Goal: Information Seeking & Learning: Learn about a topic

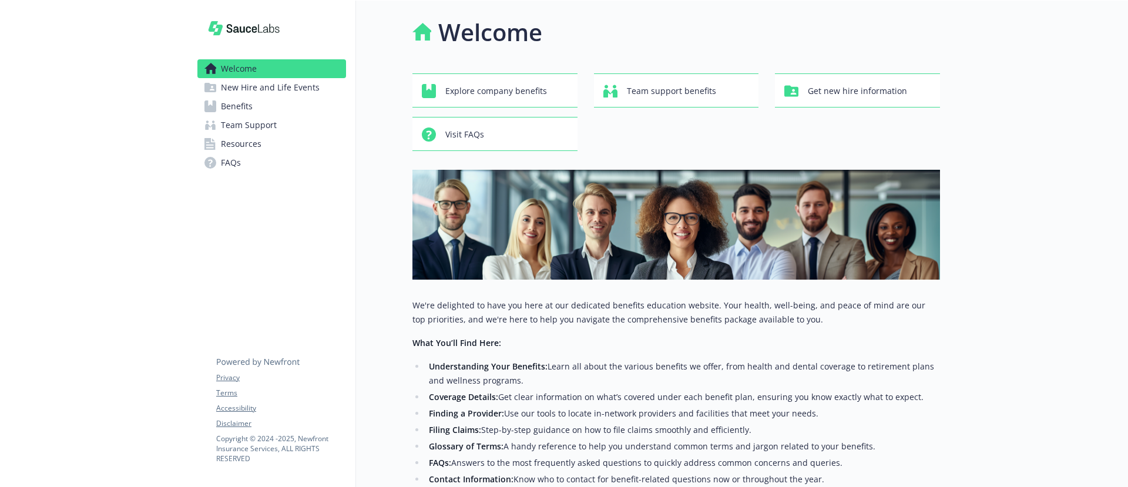
click at [258, 108] on link "Benefits" at bounding box center [271, 106] width 149 height 19
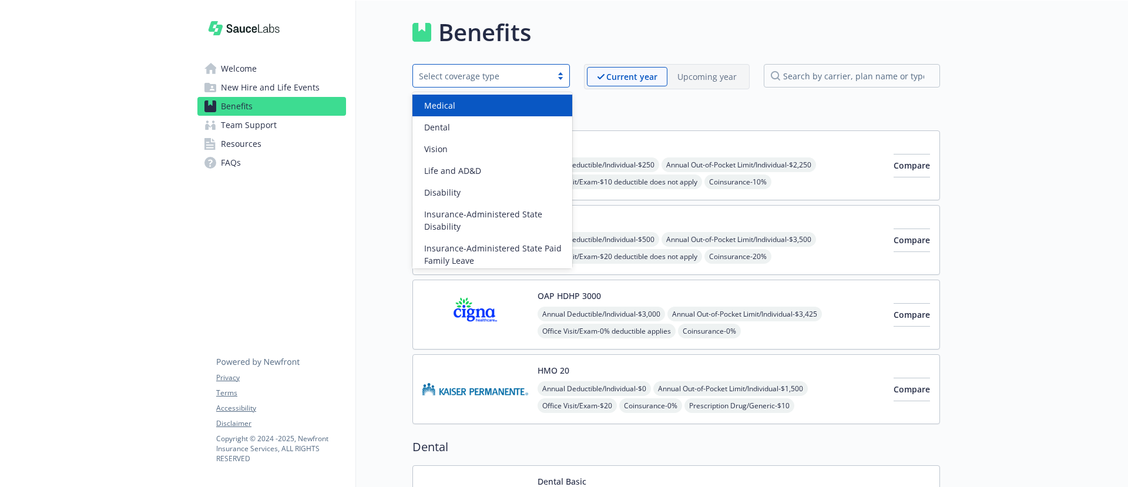
click at [534, 78] on div "Select coverage type" at bounding box center [482, 76] width 127 height 12
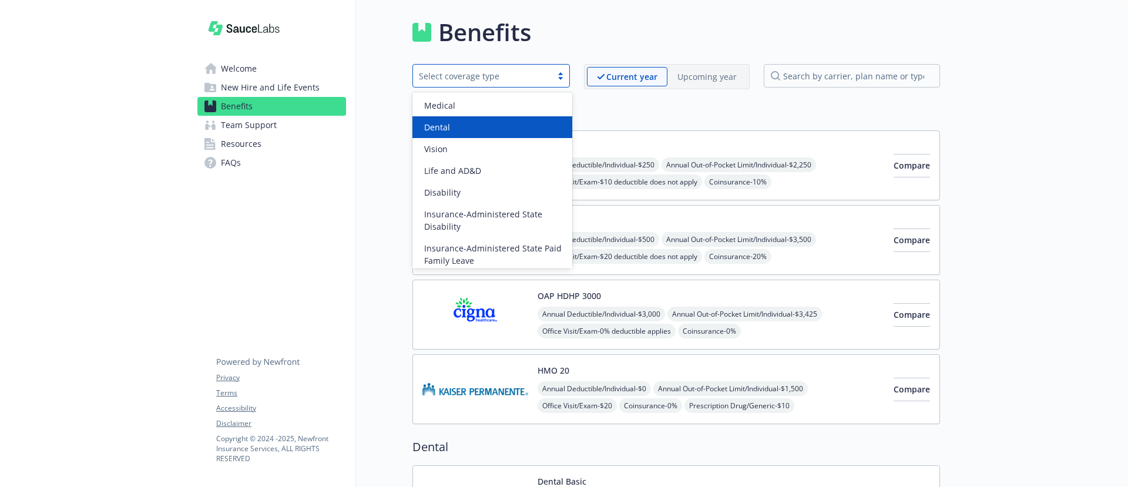
click at [505, 117] on div "Dental" at bounding box center [492, 127] width 160 height 22
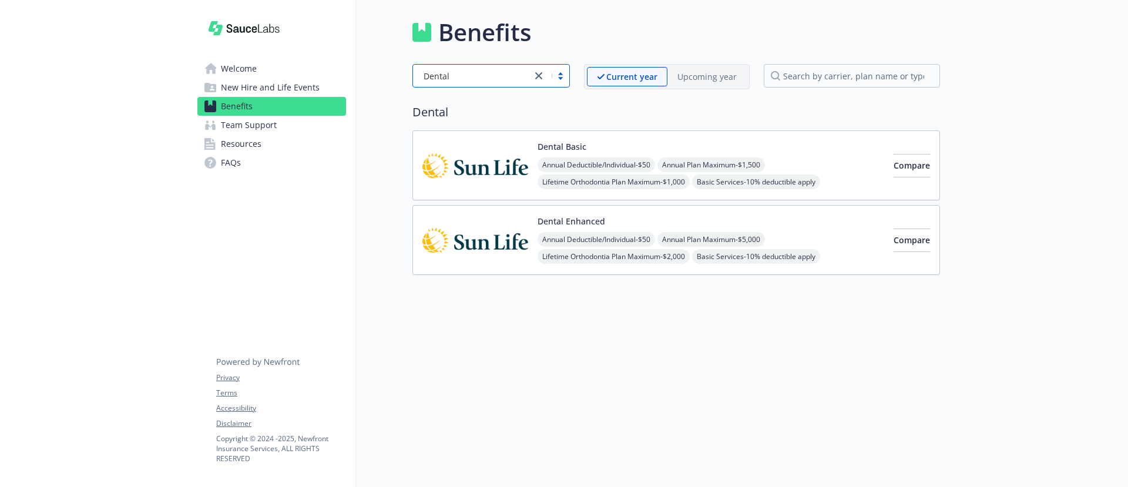
click at [241, 144] on span "Resources" at bounding box center [241, 144] width 41 height 19
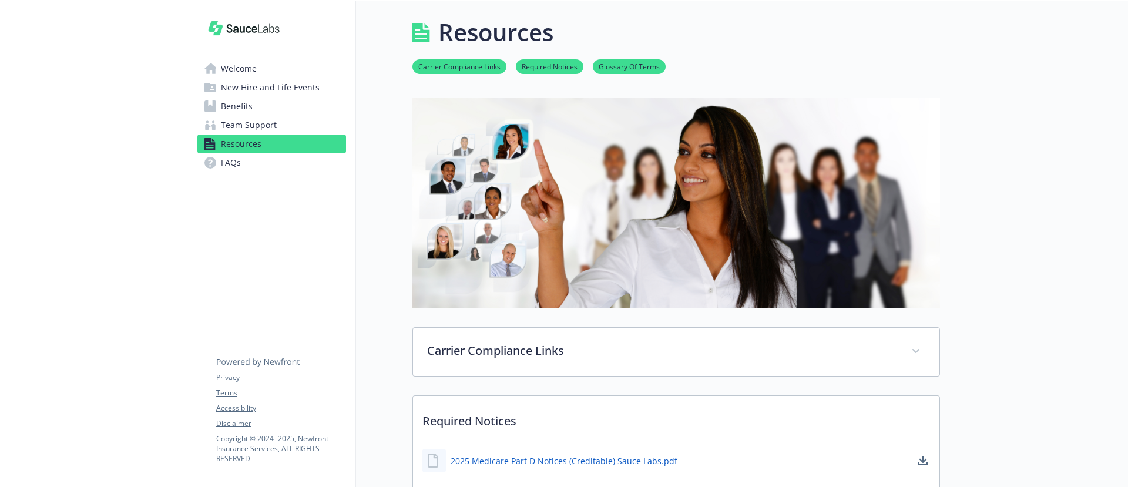
click at [236, 69] on span "Welcome" at bounding box center [239, 68] width 36 height 19
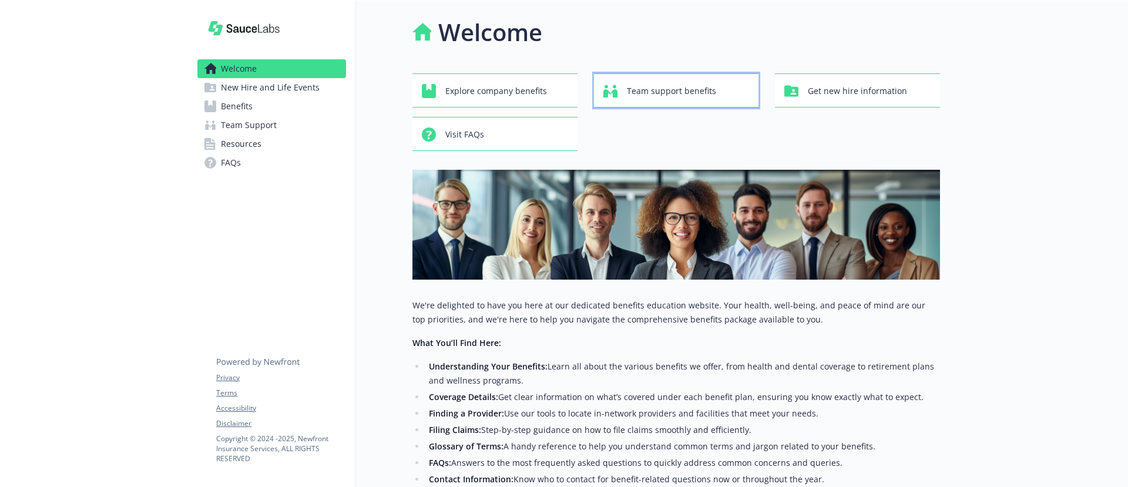
click at [733, 95] on div "Team support benefits" at bounding box center [678, 91] width 150 height 22
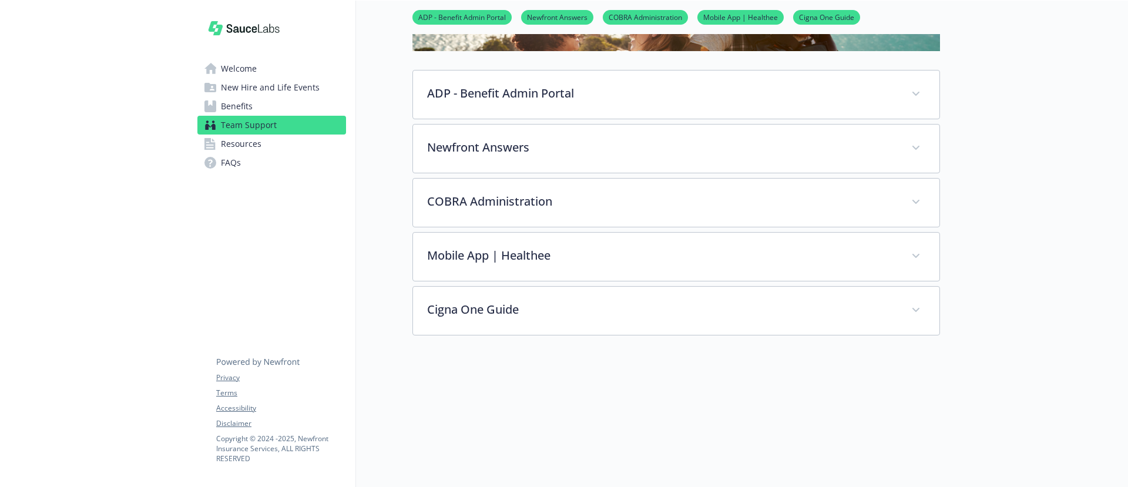
scroll to position [166, 0]
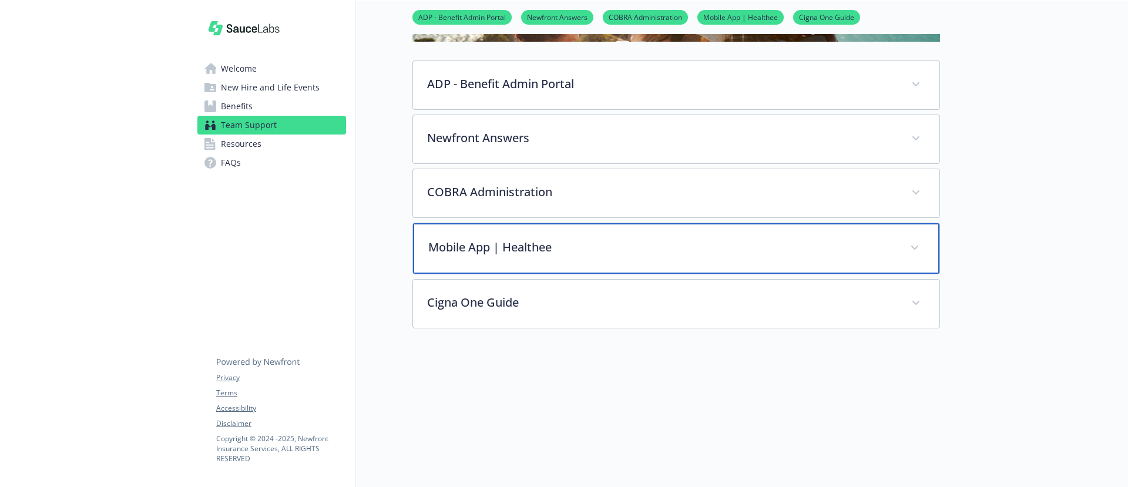
click at [625, 251] on p "Mobile App | Healthee" at bounding box center [662, 247] width 468 height 18
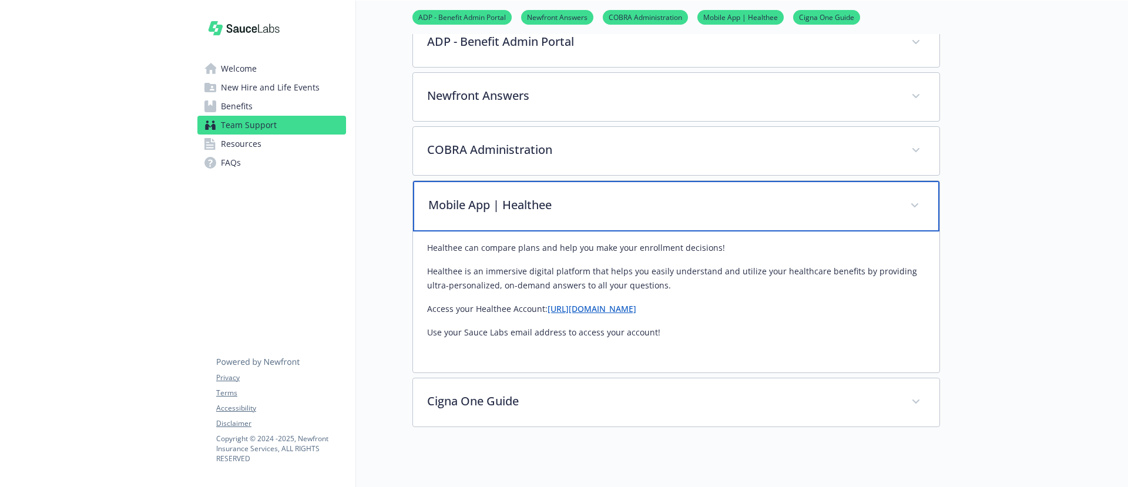
scroll to position [209, 0]
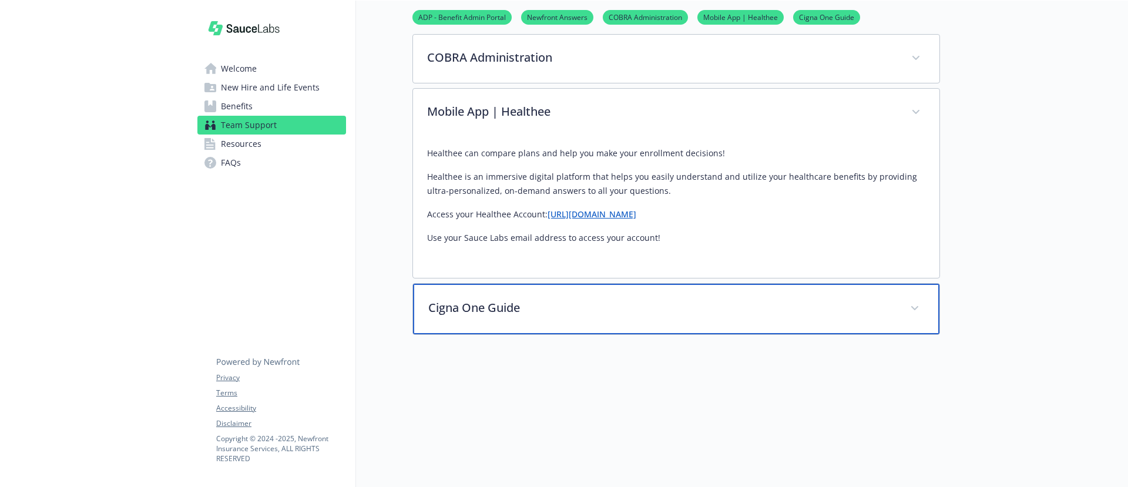
click at [613, 323] on div "Cigna One Guide" at bounding box center [676, 309] width 526 height 51
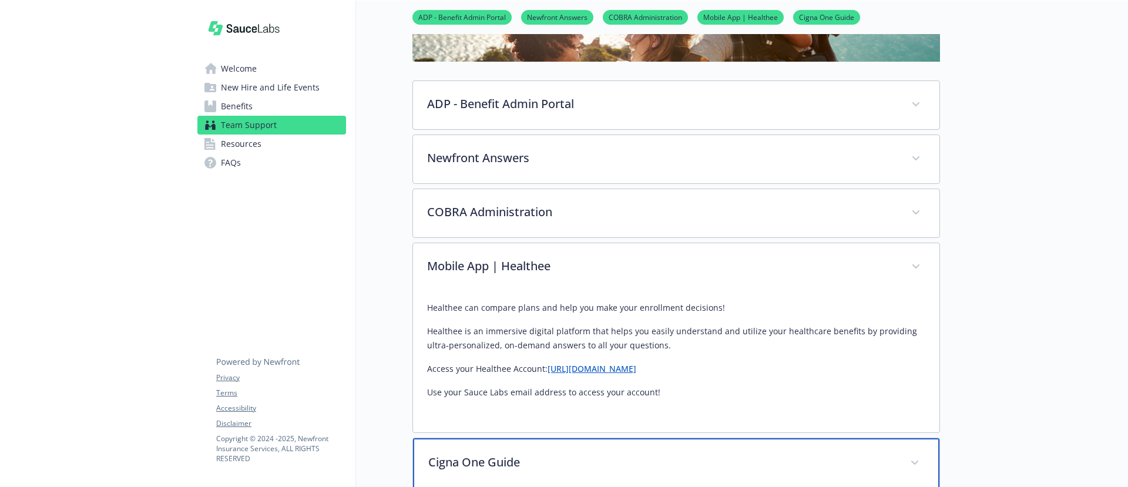
scroll to position [0, 0]
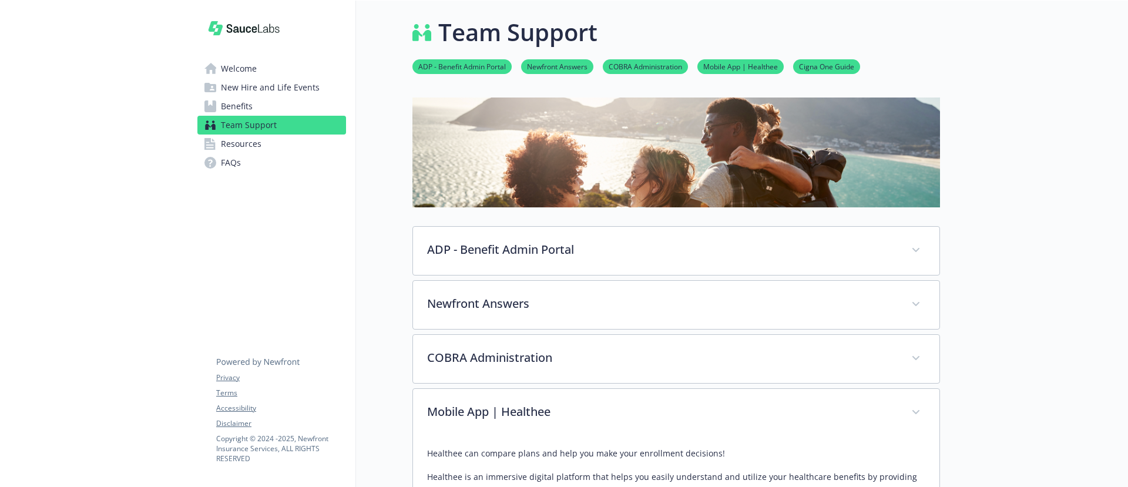
click at [237, 104] on span "Benefits" at bounding box center [237, 106] width 32 height 19
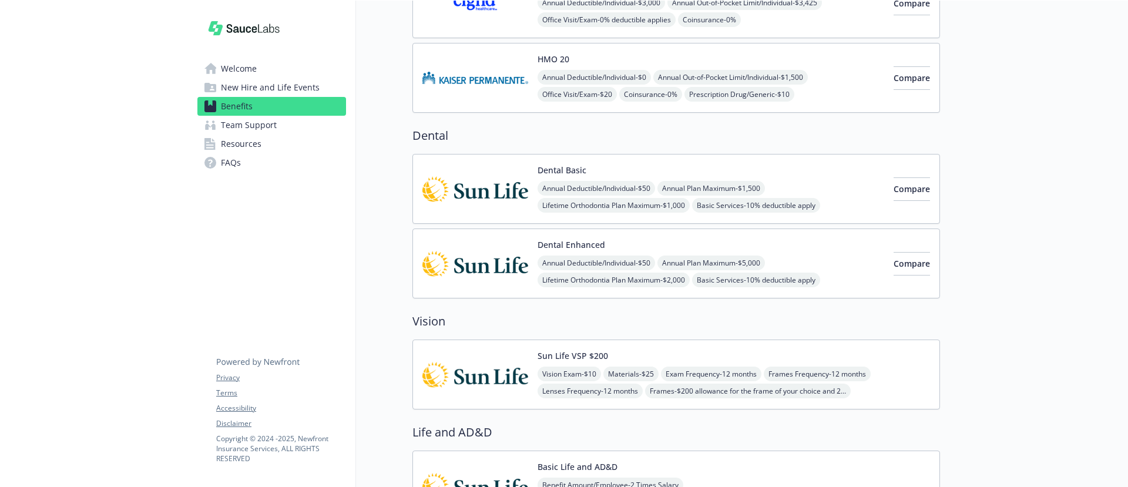
scroll to position [314, 0]
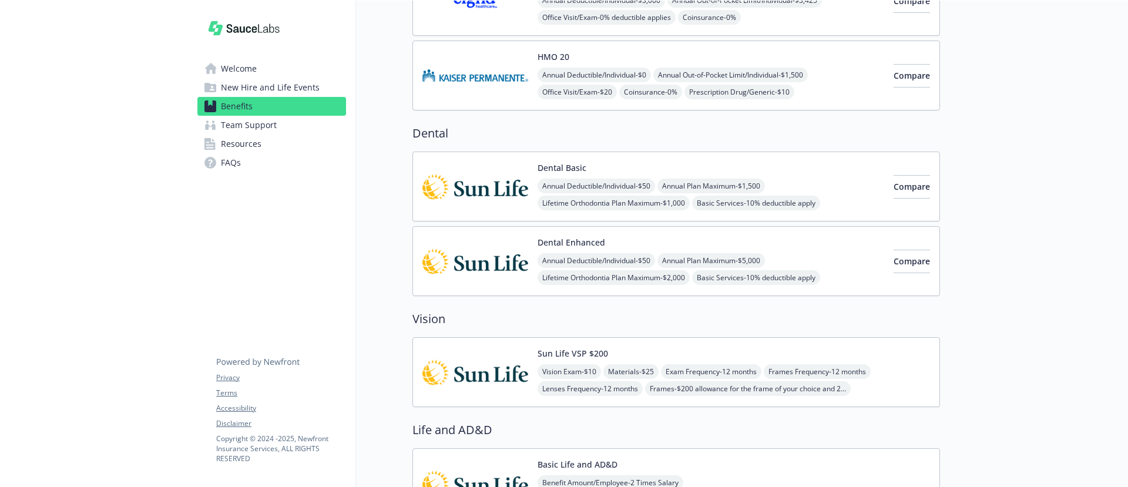
click at [627, 244] on div "Dental Enhanced Annual Deductible/Individual - $50 Annual Plan Maximum - $5,000…" at bounding box center [711, 261] width 347 height 50
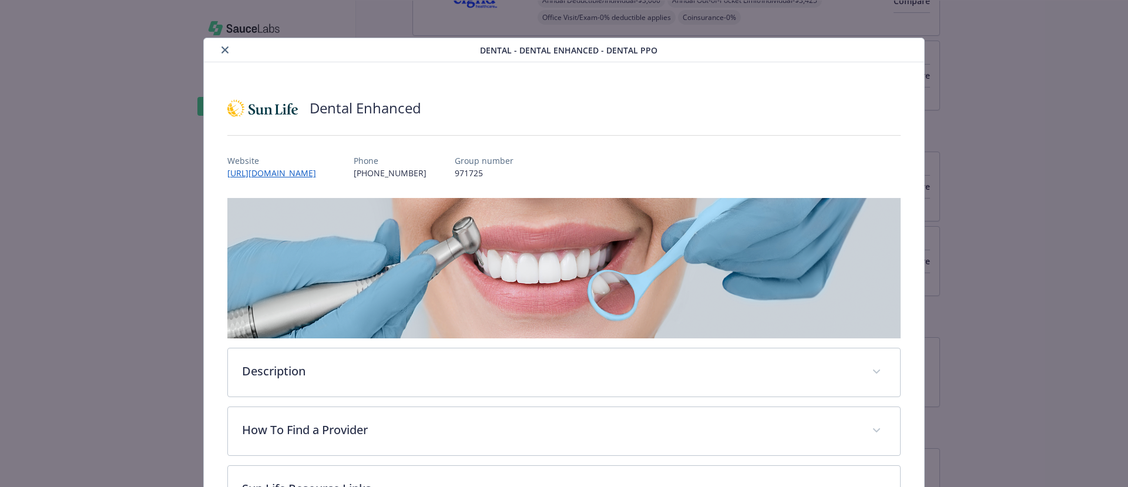
click at [226, 51] on icon "close" at bounding box center [224, 49] width 7 height 7
